Goal: Task Accomplishment & Management: Manage account settings

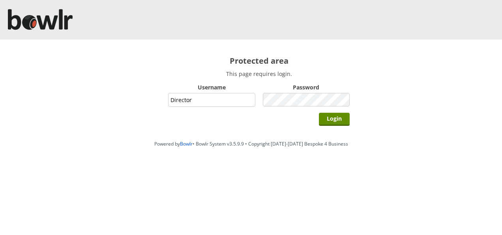
type input "Director"
click at [319, 113] on input "Login" at bounding box center [334, 119] width 31 height 13
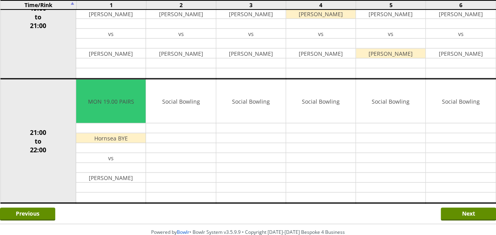
scroll to position [805, 0]
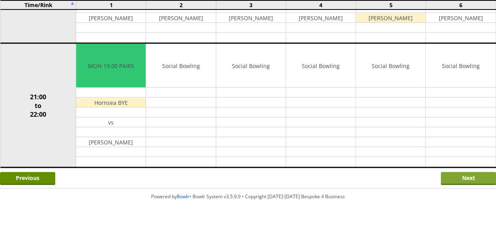
click at [449, 172] on input "Next" at bounding box center [468, 178] width 55 height 13
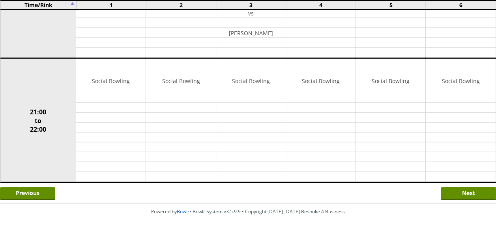
scroll to position [805, 0]
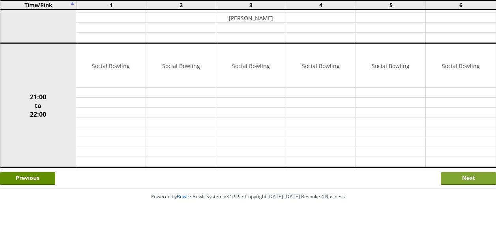
click at [459, 172] on input "Next" at bounding box center [468, 178] width 55 height 13
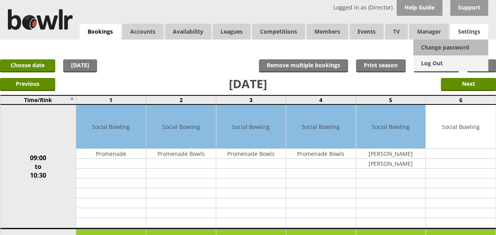
click at [437, 59] on link "Log Out" at bounding box center [450, 63] width 75 height 16
